Goal: Information Seeking & Learning: Compare options

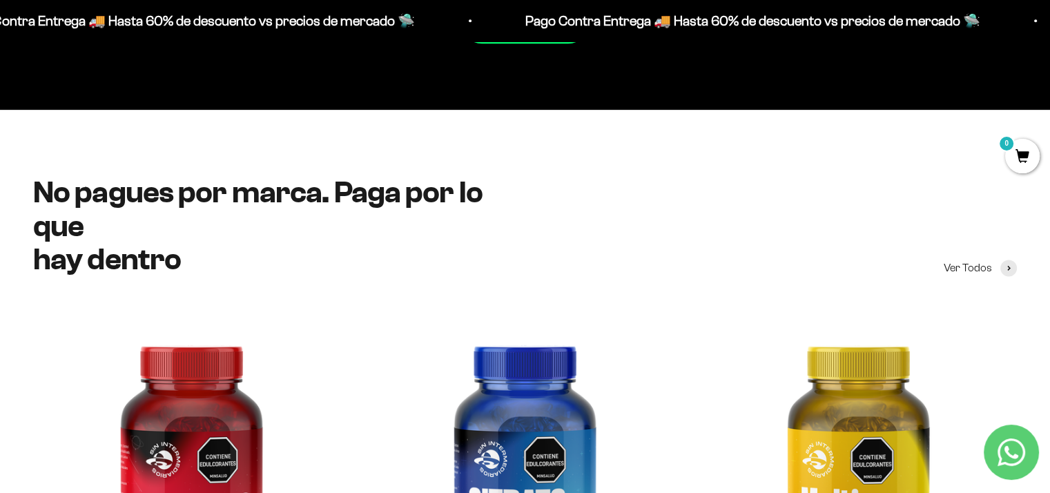
scroll to position [1774, 0]
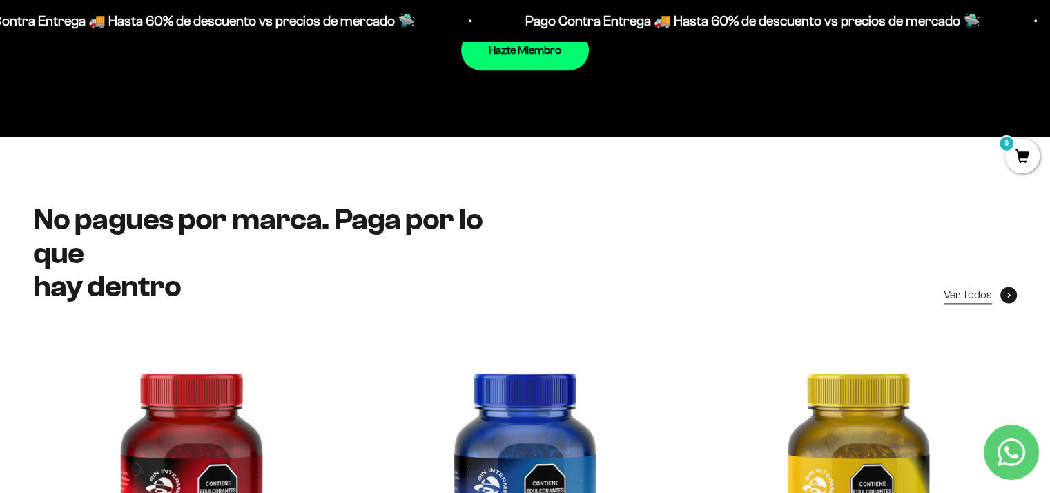
click at [972, 297] on span "Ver Todos" at bounding box center [968, 295] width 48 height 18
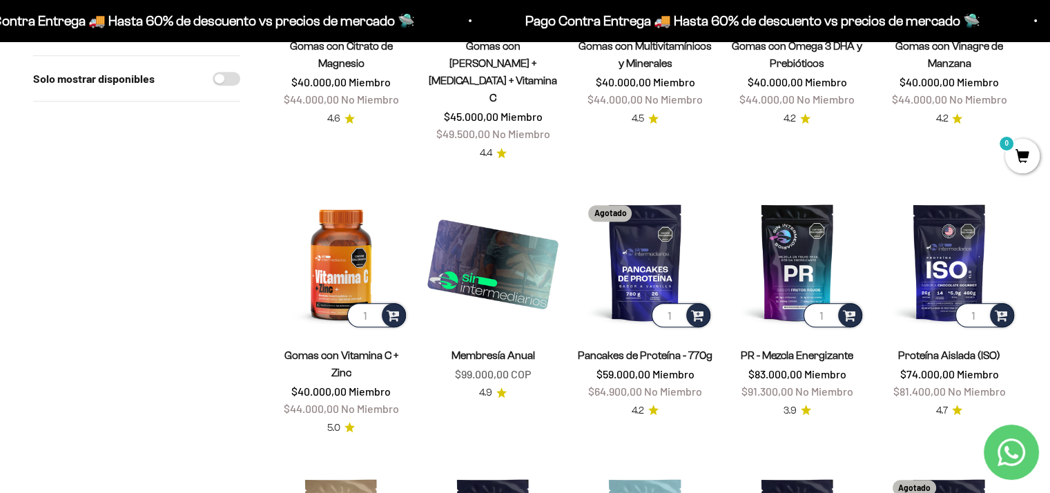
scroll to position [606, 0]
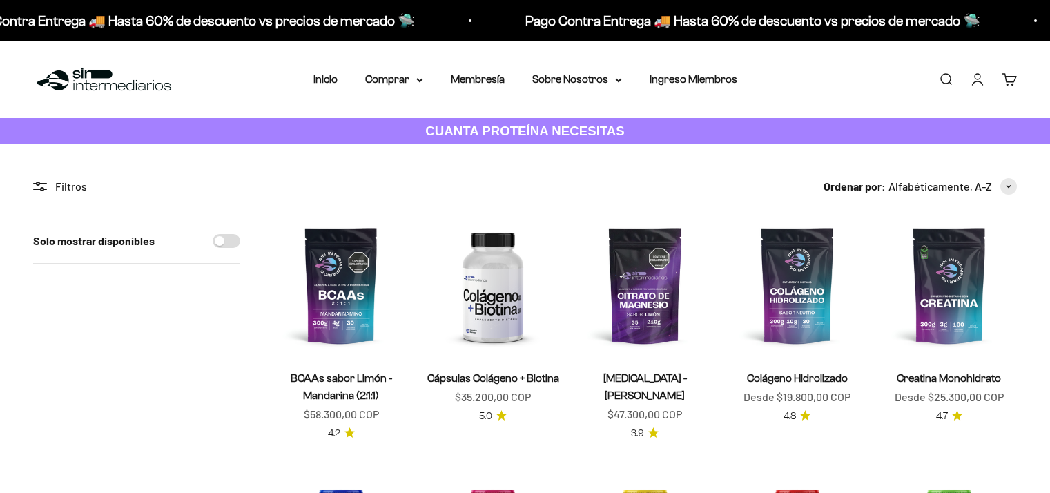
scroll to position [606, 0]
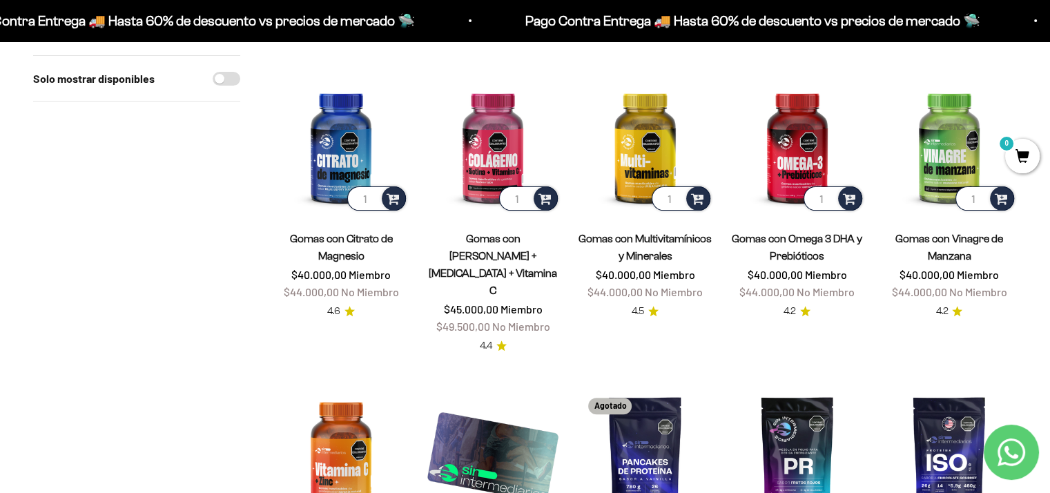
scroll to position [417, 0]
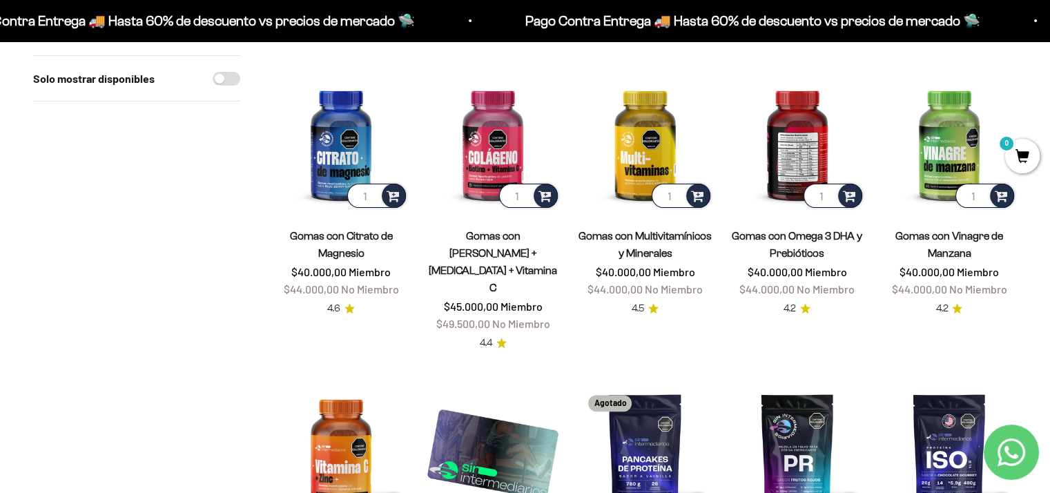
click at [797, 135] on img at bounding box center [797, 142] width 135 height 135
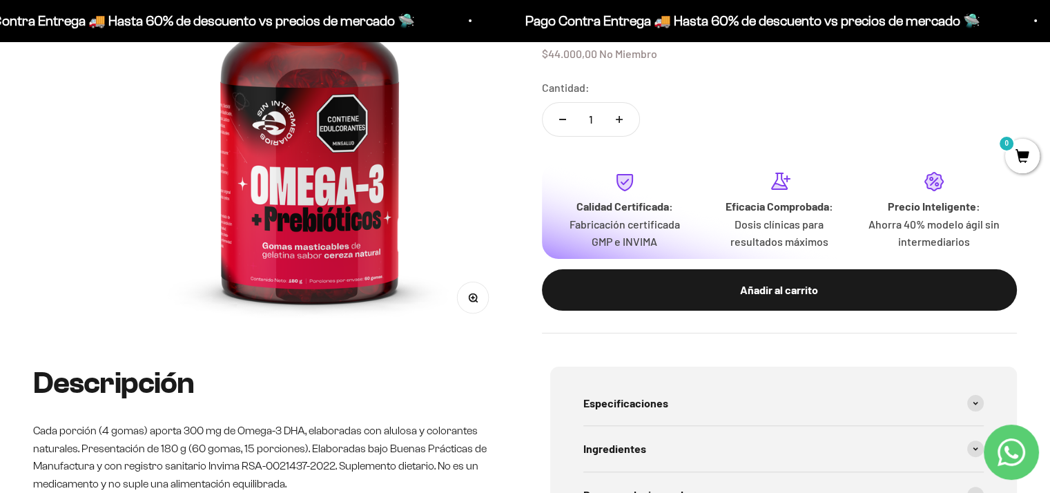
scroll to position [216, 0]
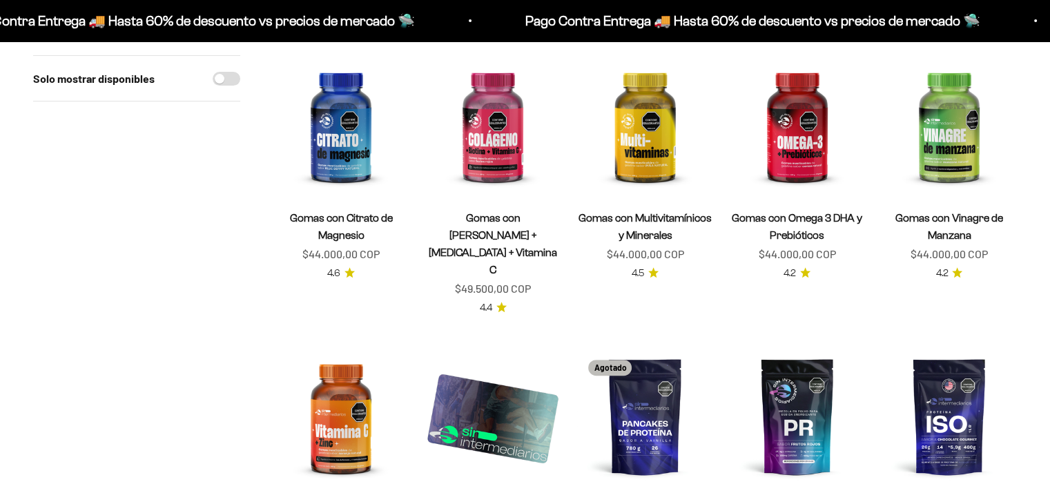
scroll to position [417, 0]
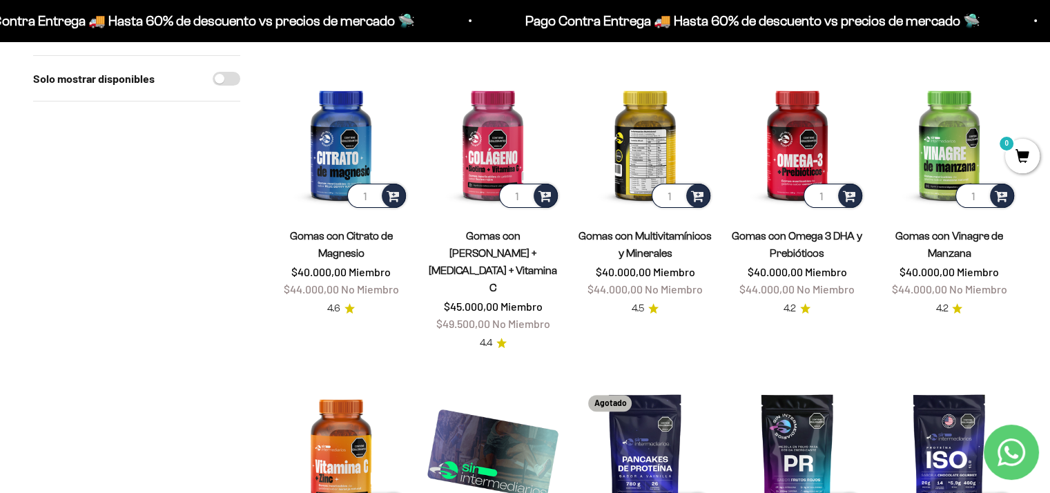
click at [647, 122] on img at bounding box center [644, 142] width 135 height 135
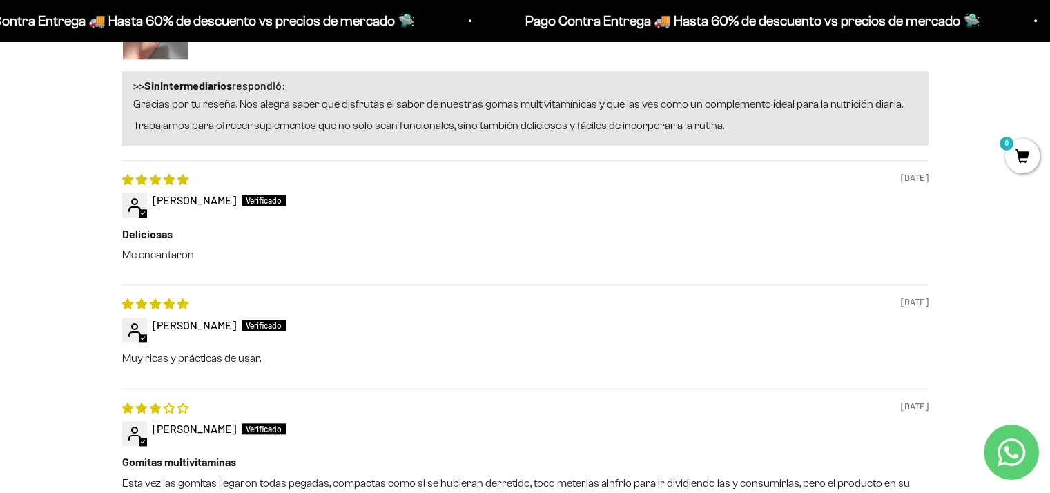
scroll to position [1520, 0]
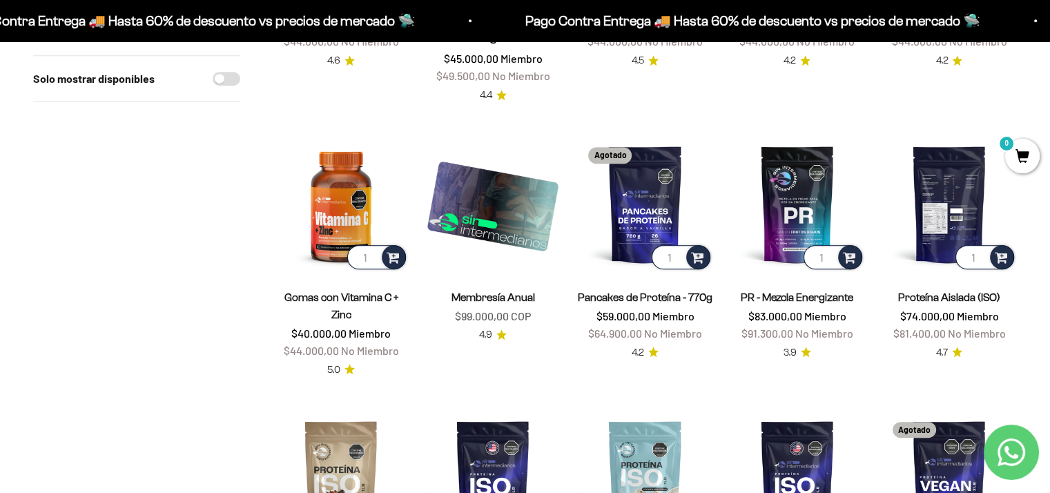
scroll to position [666, 0]
click at [945, 190] on img at bounding box center [949, 202] width 135 height 135
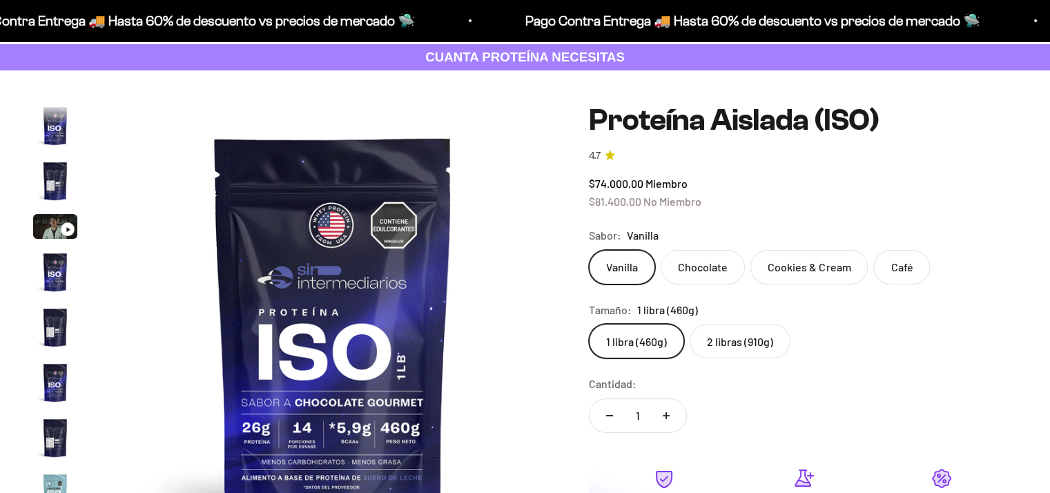
scroll to position [499, 0]
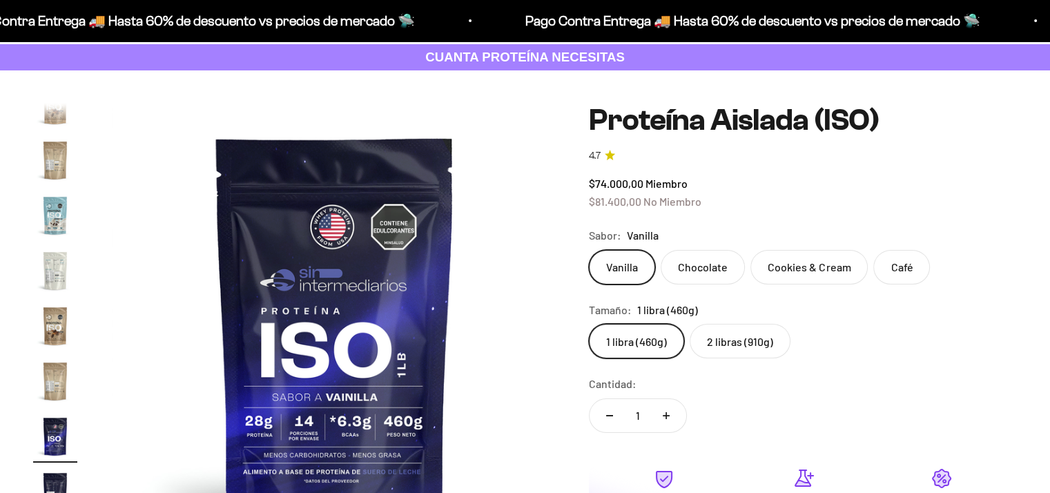
click at [751, 347] on label "2 libras (910g)" at bounding box center [740, 341] width 101 height 35
click at [589, 324] on input "2 libras (910g)" at bounding box center [588, 323] width 1 height 1
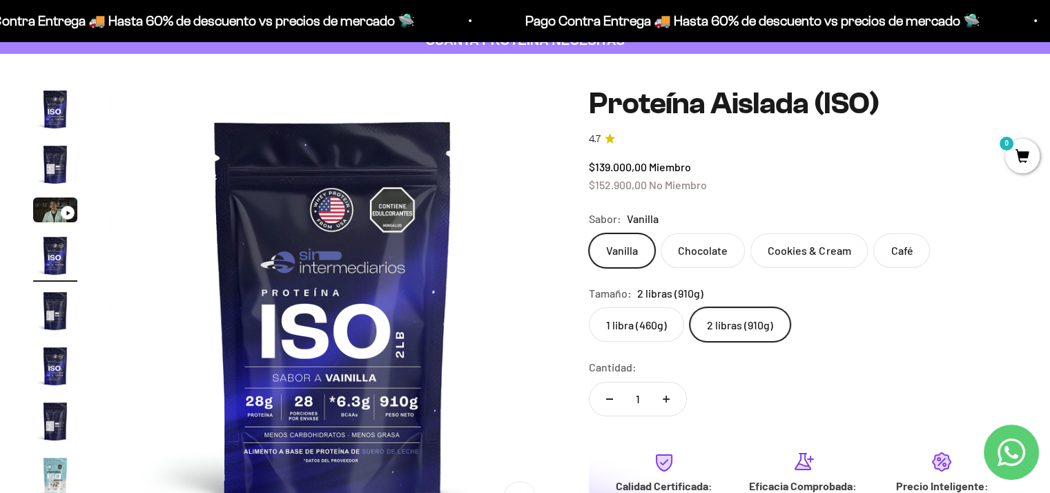
scroll to position [92, 0]
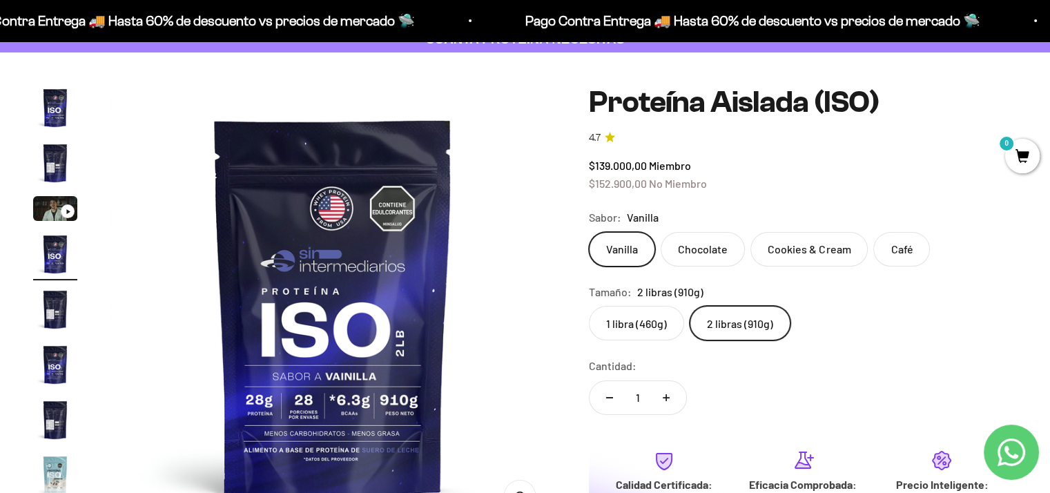
click at [667, 326] on label "1 libra (460g)" at bounding box center [636, 323] width 95 height 35
click at [589, 306] on input "1 libra (460g)" at bounding box center [588, 305] width 1 height 1
